Goal: Information Seeking & Learning: Learn about a topic

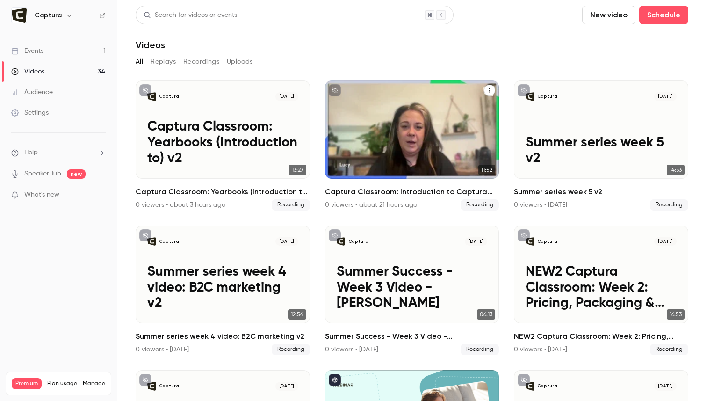
click at [428, 129] on p "Captura Classroom: Introduction to Captura Yearbooks" at bounding box center [412, 142] width 150 height 47
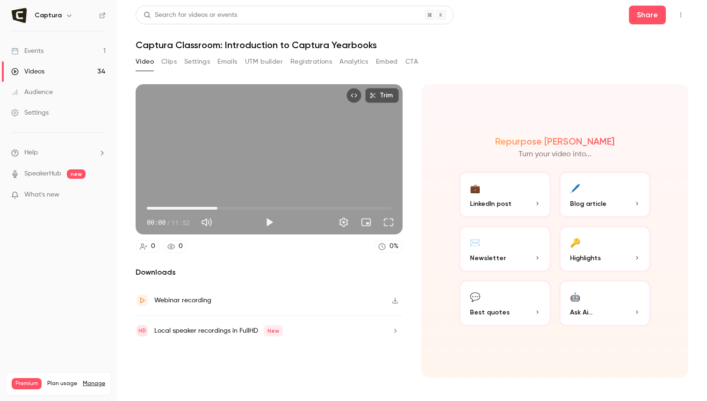
click at [217, 206] on span "03:25" at bounding box center [269, 208] width 244 height 15
click at [272, 222] on button "Play" at bounding box center [269, 222] width 19 height 19
click at [244, 205] on span "03:25" at bounding box center [269, 208] width 244 height 15
click at [273, 205] on span "04:43" at bounding box center [269, 208] width 244 height 15
click at [303, 205] on span "07:36" at bounding box center [269, 208] width 244 height 15
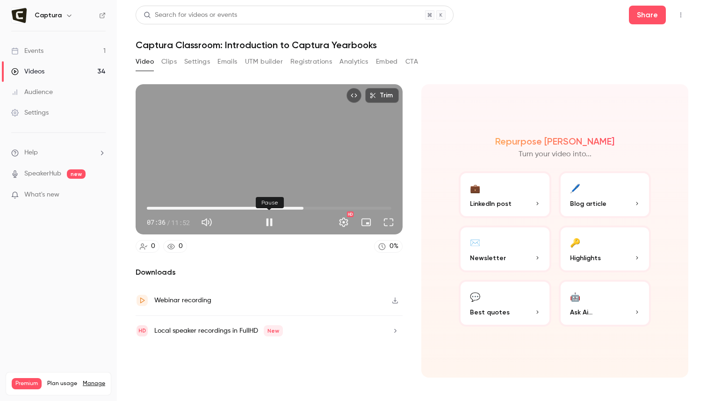
click at [269, 220] on button "Pause" at bounding box center [269, 222] width 19 height 19
click at [145, 205] on div "07:36 07:36 / 11:52 HD" at bounding box center [269, 214] width 267 height 39
click at [147, 205] on span "00:00" at bounding box center [269, 208] width 244 height 15
click at [252, 204] on span "05:06" at bounding box center [269, 208] width 244 height 15
click at [194, 203] on span "05:06" at bounding box center [269, 208] width 244 height 15
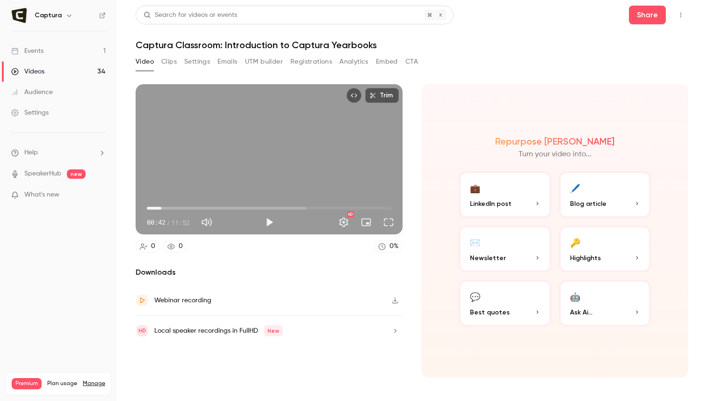
click at [161, 203] on span "00:42" at bounding box center [269, 208] width 244 height 15
type input "*"
click at [148, 206] on span "00:04" at bounding box center [269, 208] width 244 height 15
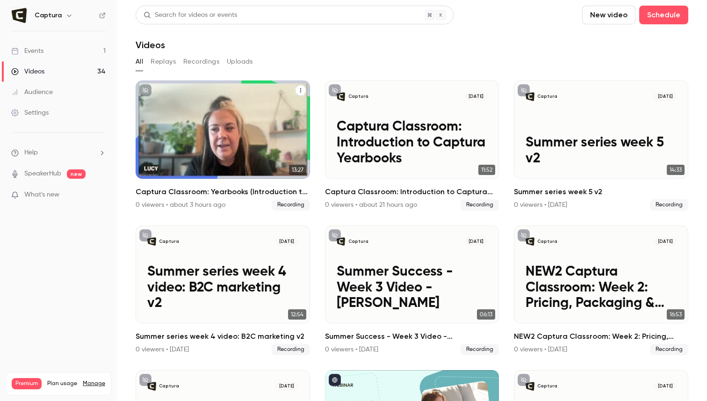
click at [209, 144] on p "Captura Classroom: Yearbooks (Introduction to) v2" at bounding box center [222, 142] width 150 height 47
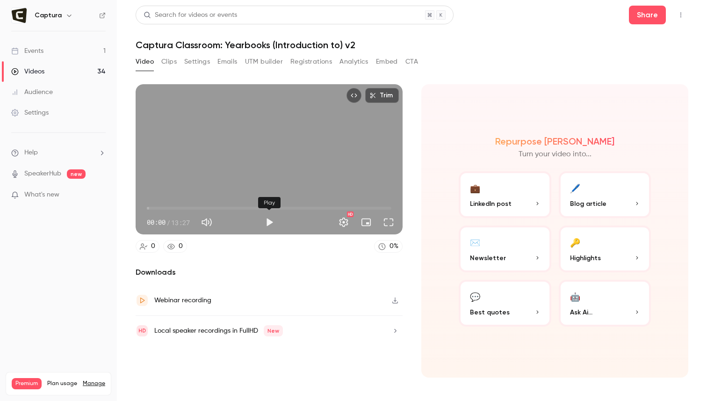
click at [264, 219] on button "Play" at bounding box center [269, 222] width 19 height 19
drag, startPoint x: 151, startPoint y: 205, endPoint x: 241, endPoint y: 207, distance: 89.8
click at [241, 207] on span "05:12" at bounding box center [241, 208] width 3 height 3
drag, startPoint x: 241, startPoint y: 207, endPoint x: 317, endPoint y: 207, distance: 76.2
click at [297, 207] on span "08:11" at bounding box center [295, 208] width 3 height 3
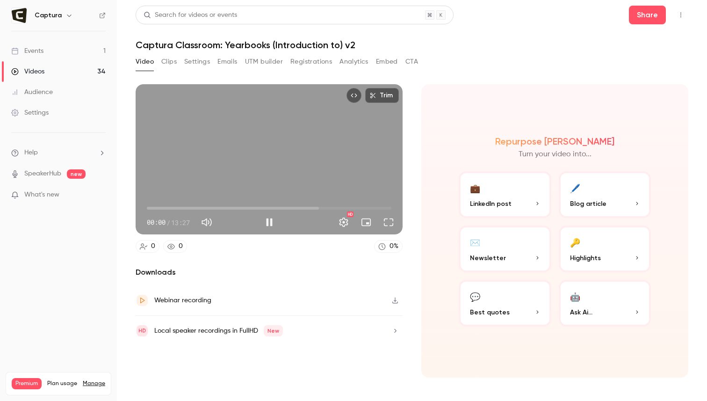
drag, startPoint x: 304, startPoint y: 207, endPoint x: 126, endPoint y: 213, distance: 177.7
click at [126, 213] on main "Search for videos or events Share Captura Classroom: Yearbooks (Introduction to…" at bounding box center [412, 200] width 590 height 401
click at [266, 221] on button "Pause" at bounding box center [269, 222] width 19 height 19
type input "***"
click at [170, 60] on button "Clips" at bounding box center [168, 61] width 15 height 15
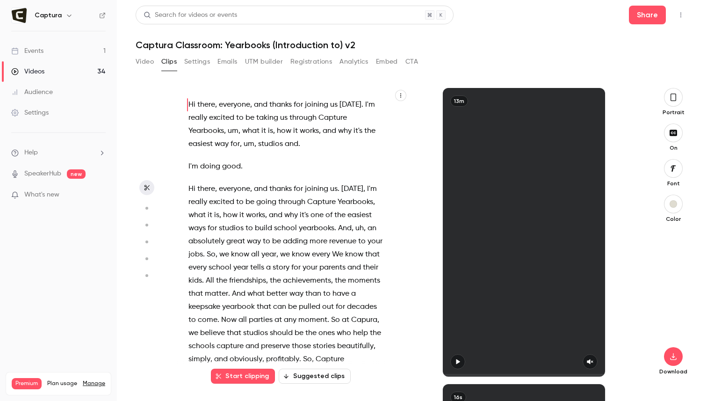
click at [139, 61] on button "Video" at bounding box center [145, 61] width 18 height 15
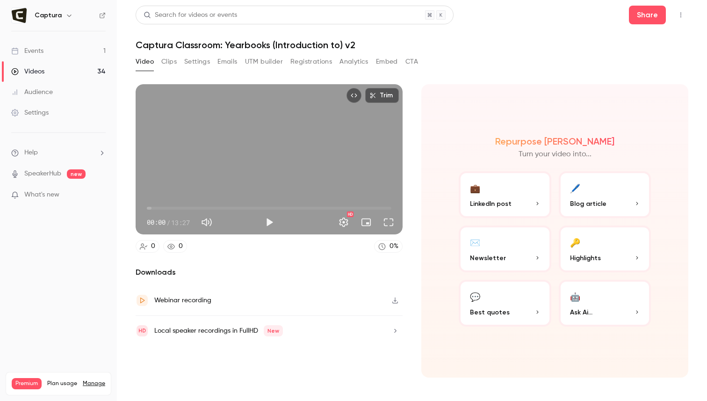
click at [392, 299] on icon "button" at bounding box center [394, 300] width 7 height 7
click at [167, 59] on button "Clips" at bounding box center [168, 61] width 15 height 15
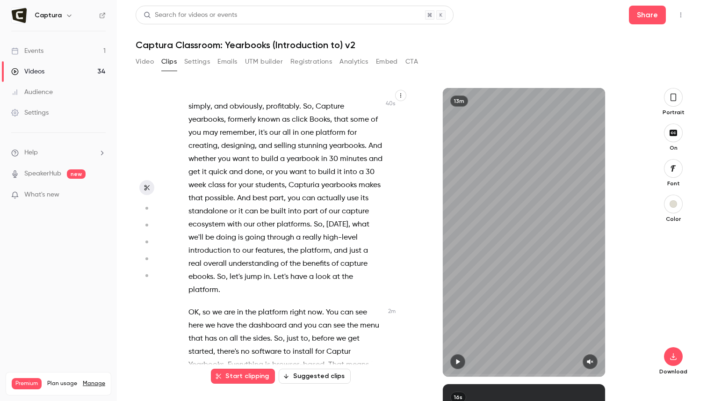
scroll to position [251, 0]
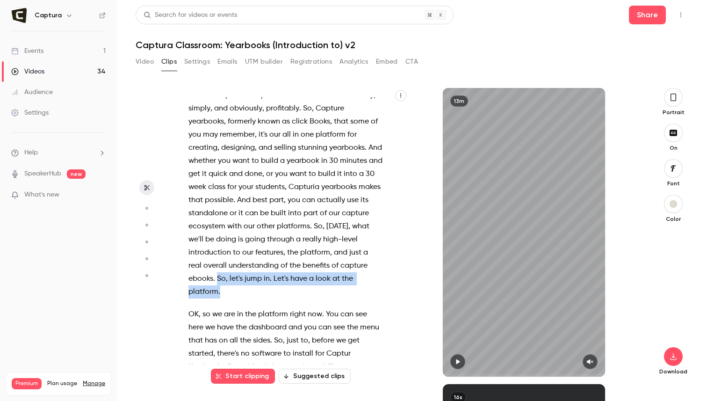
drag, startPoint x: 365, startPoint y: 276, endPoint x: 183, endPoint y: 279, distance: 182.3
click at [182, 279] on div "Hi there , everyone , and thanks for joining us [DATE] . I'm really excited to …" at bounding box center [290, 236] width 227 height 279
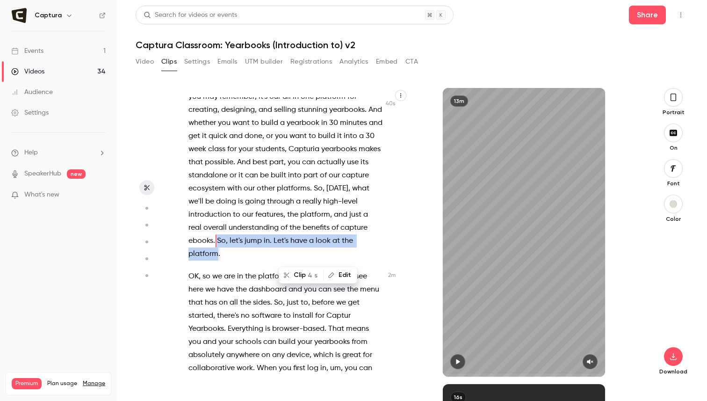
scroll to position [292, 0]
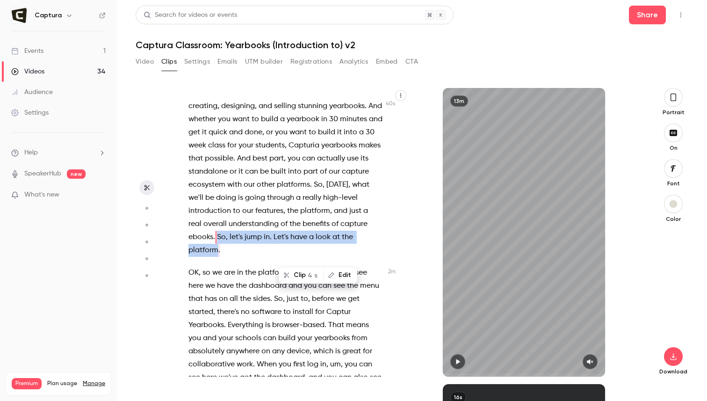
copy p "So , let's jump in . Let's have a look at the platform"
click at [454, 362] on icon "button" at bounding box center [457, 361] width 7 height 7
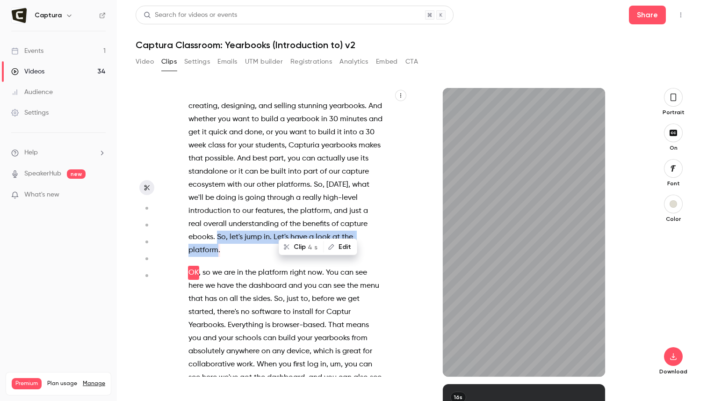
scroll to position [315, 0]
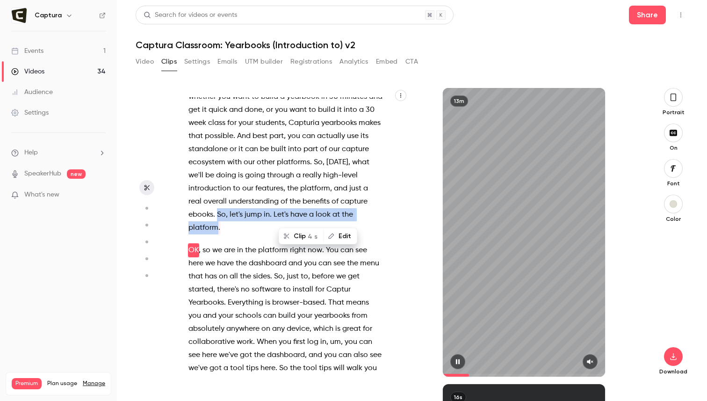
click at [459, 357] on button "button" at bounding box center [457, 361] width 15 height 15
type input "*****"
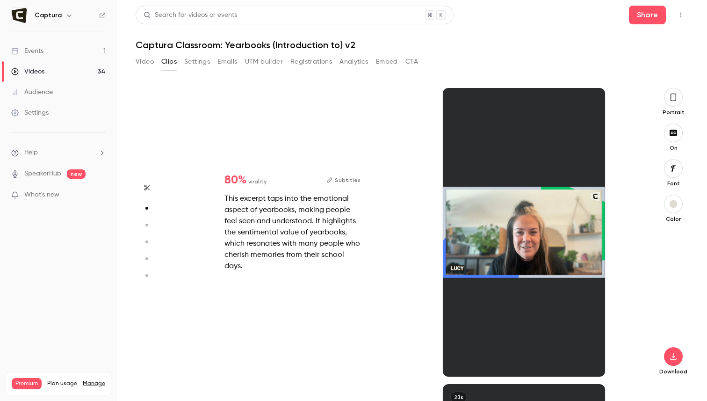
scroll to position [296, 0]
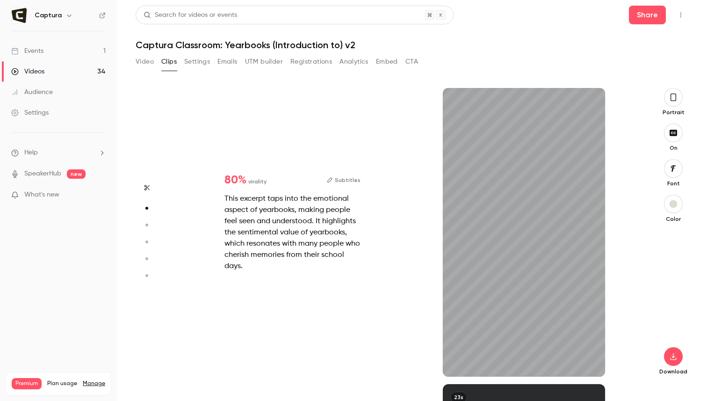
type input "***"
type input "*****"
type input "***"
type input "*****"
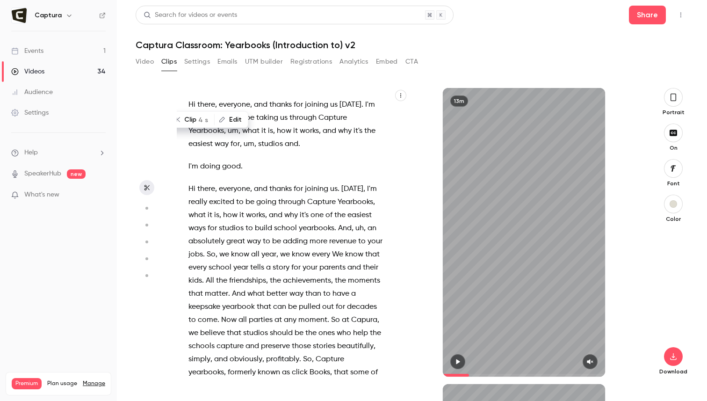
type input "*"
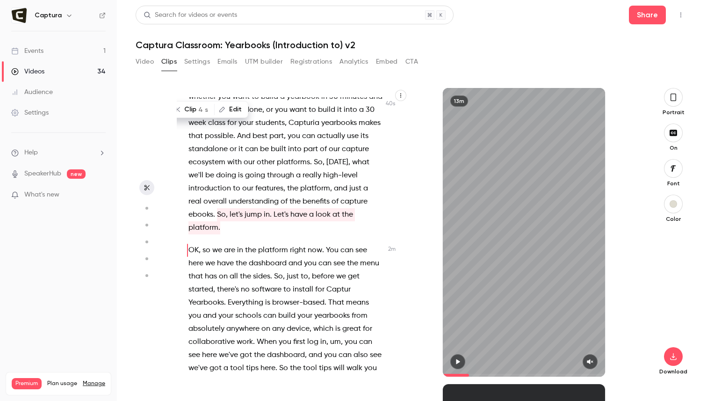
scroll to position [0, 0]
click at [217, 211] on span "So" at bounding box center [221, 214] width 9 height 13
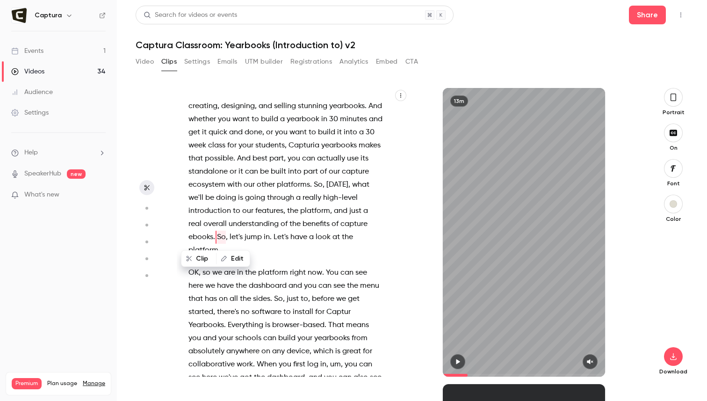
scroll to position [168, 0]
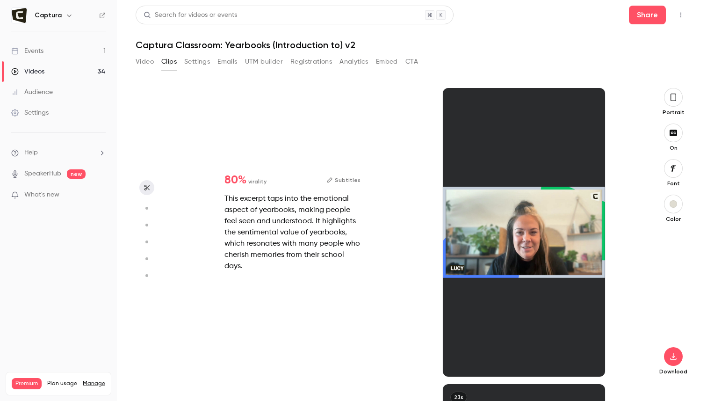
type input "*****"
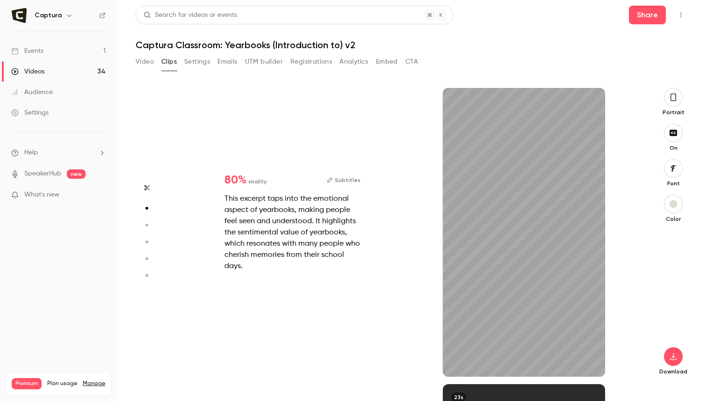
type input "*"
type input "*****"
type input "*"
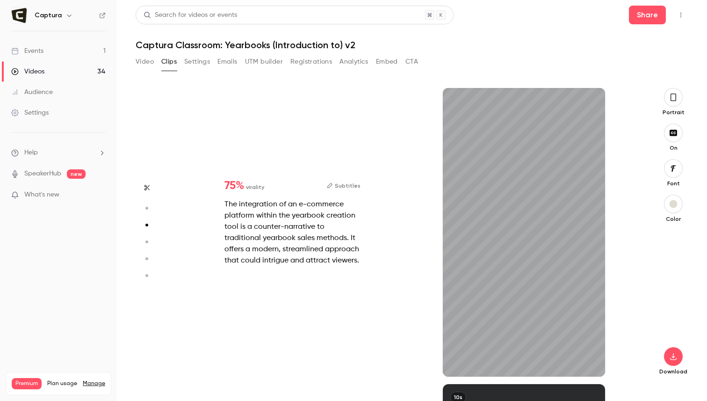
scroll to position [592, 0]
type input "***"
type input "*****"
type input "*"
type input "***"
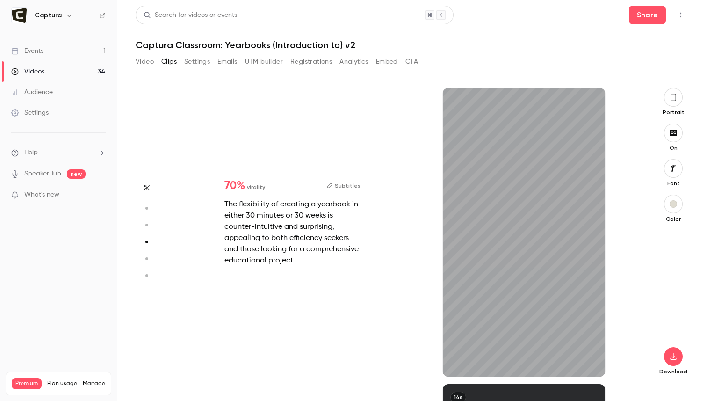
type input "*****"
type input "*"
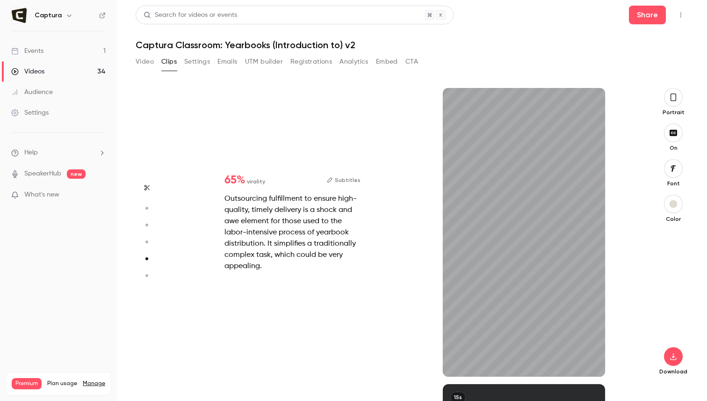
type input "*"
type input "*****"
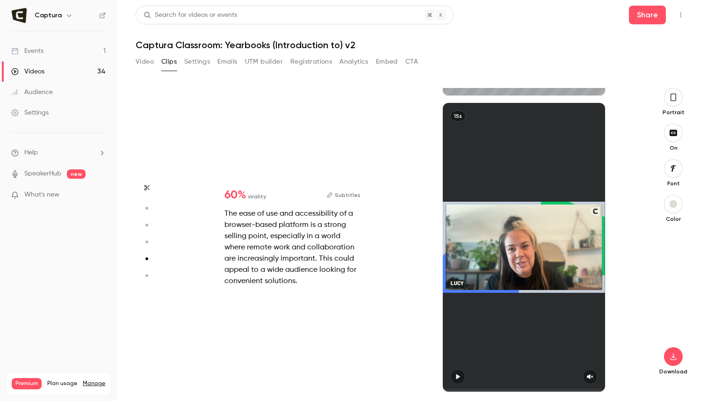
type input "*"
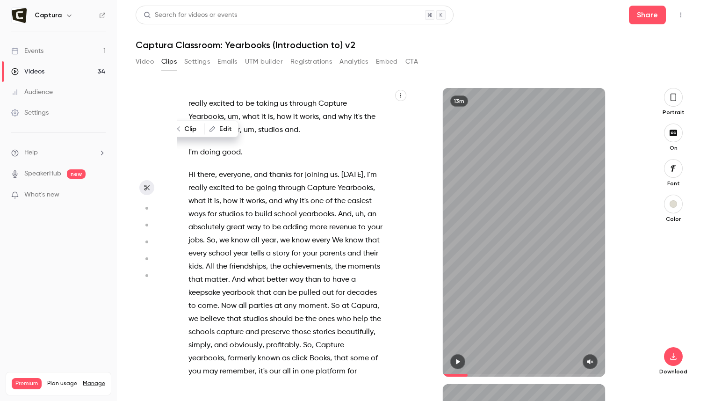
scroll to position [53, 0]
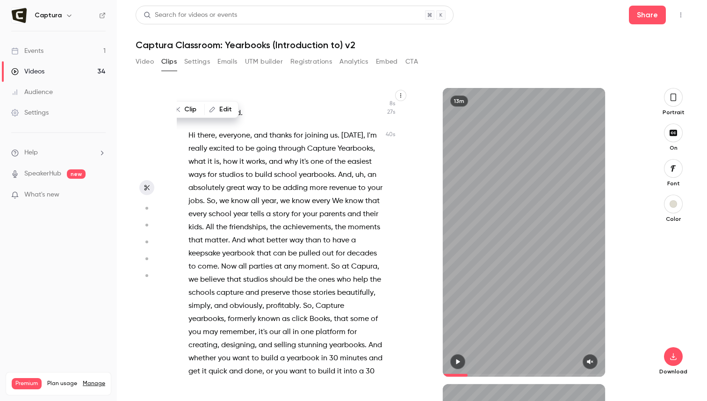
type input "*****"
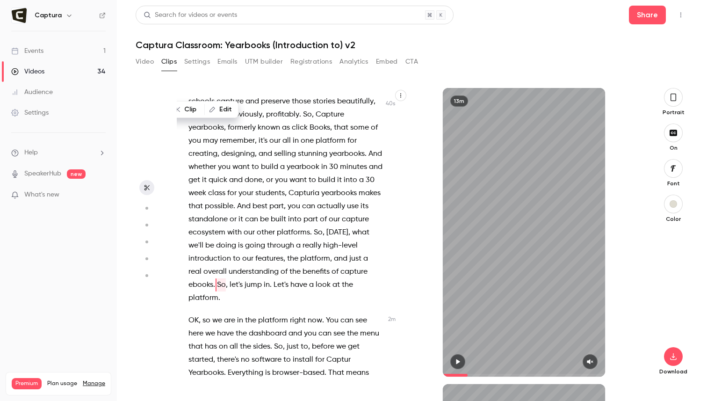
scroll to position [0, 0]
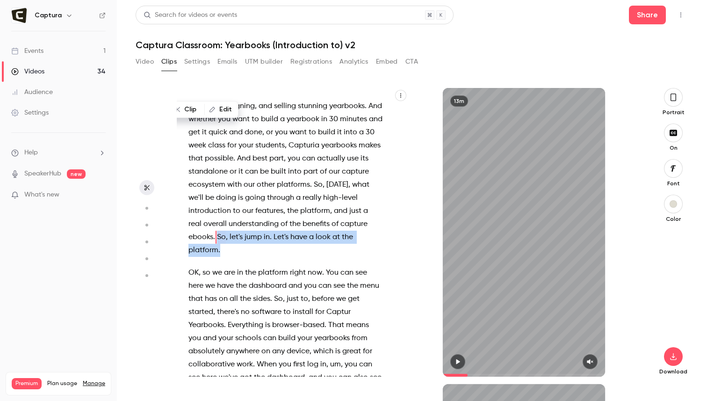
drag, startPoint x: 358, startPoint y: 234, endPoint x: 189, endPoint y: 234, distance: 169.2
click at [189, 234] on p "Hi there , everyone , and thanks for joining us . [DATE] , I'm really excited t…" at bounding box center [285, 73] width 194 height 366
copy p "So , let's jump in . Let's have a look at the platform"
click at [145, 57] on button "Video" at bounding box center [145, 61] width 18 height 15
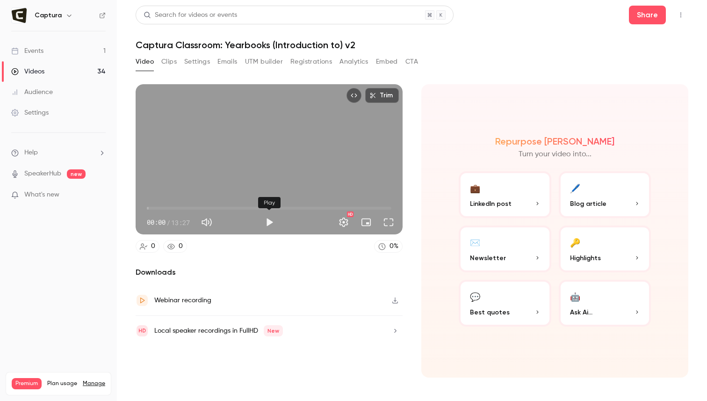
click at [269, 220] on button "Play" at bounding box center [269, 222] width 19 height 19
click at [159, 204] on span "00:00" at bounding box center [269, 208] width 244 height 15
click at [173, 206] on span "00:40" at bounding box center [269, 208] width 244 height 15
click at [186, 206] on span "02:11" at bounding box center [269, 208] width 244 height 15
click at [267, 219] on button "Pause" at bounding box center [269, 222] width 19 height 19
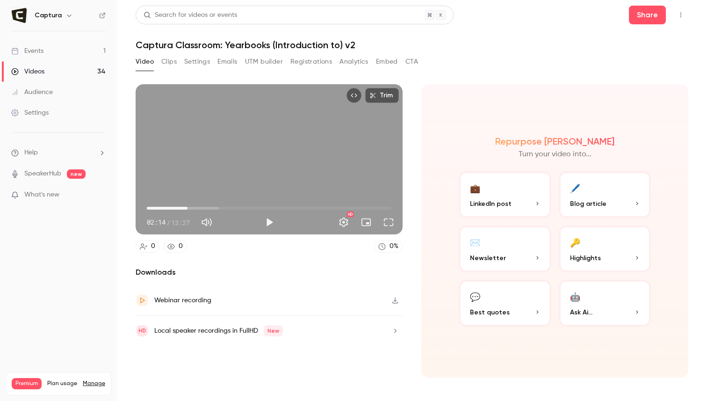
click at [325, 203] on span "02:14" at bounding box center [269, 208] width 244 height 15
click at [264, 221] on button "Play" at bounding box center [269, 222] width 19 height 19
click at [336, 204] on span "09:51" at bounding box center [269, 208] width 244 height 15
click at [340, 205] on span "10:25" at bounding box center [269, 208] width 244 height 15
click at [347, 204] on span "11:02" at bounding box center [269, 208] width 244 height 15
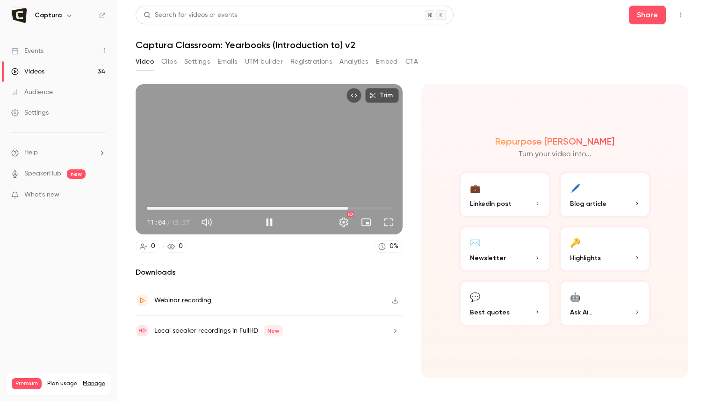
click at [357, 205] on span "11:04" at bounding box center [269, 208] width 244 height 15
click at [352, 206] on span "11:37" at bounding box center [269, 208] width 244 height 15
click at [344, 206] on span "10:51" at bounding box center [269, 208] width 244 height 15
click at [348, 207] on span "11:01" at bounding box center [346, 208] width 3 height 3
click at [268, 222] on button "Pause" at bounding box center [269, 222] width 19 height 19
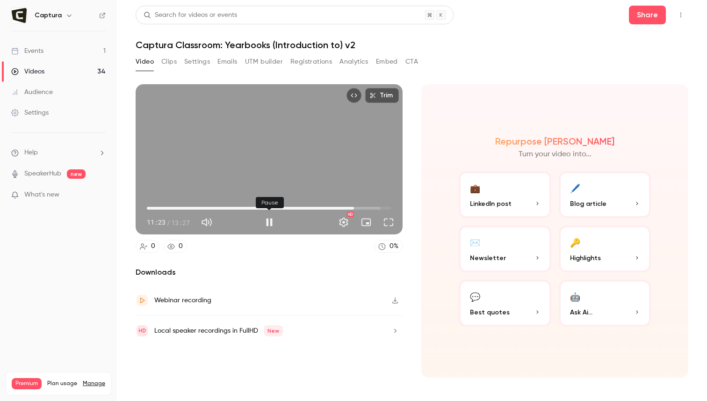
type input "***"
click at [173, 63] on button "Clips" at bounding box center [168, 61] width 15 height 15
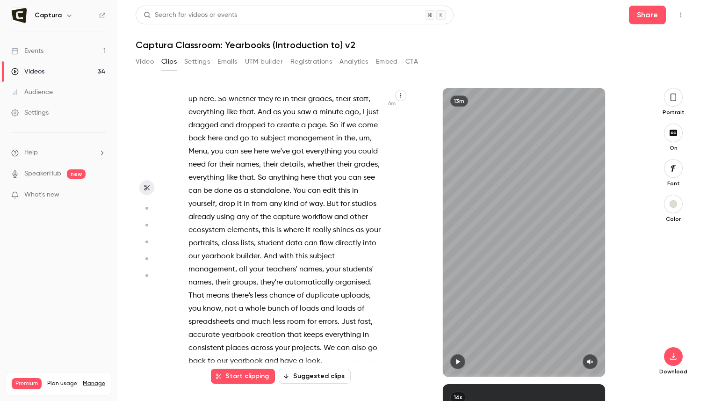
scroll to position [1478, 0]
